Goal: Obtain resource: Obtain resource

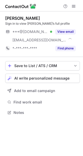
scroll to position [109, 83]
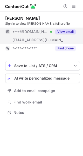
click at [63, 31] on button "View email" at bounding box center [65, 31] width 21 height 5
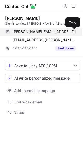
click at [75, 33] on span at bounding box center [73, 32] width 4 height 4
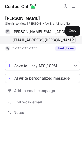
click at [73, 41] on span at bounding box center [73, 40] width 4 height 4
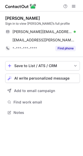
scroll to position [109, 83]
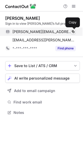
click at [73, 31] on span at bounding box center [73, 32] width 4 height 4
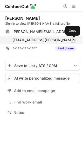
click at [72, 41] on span at bounding box center [73, 40] width 4 height 4
